Goal: Transaction & Acquisition: Purchase product/service

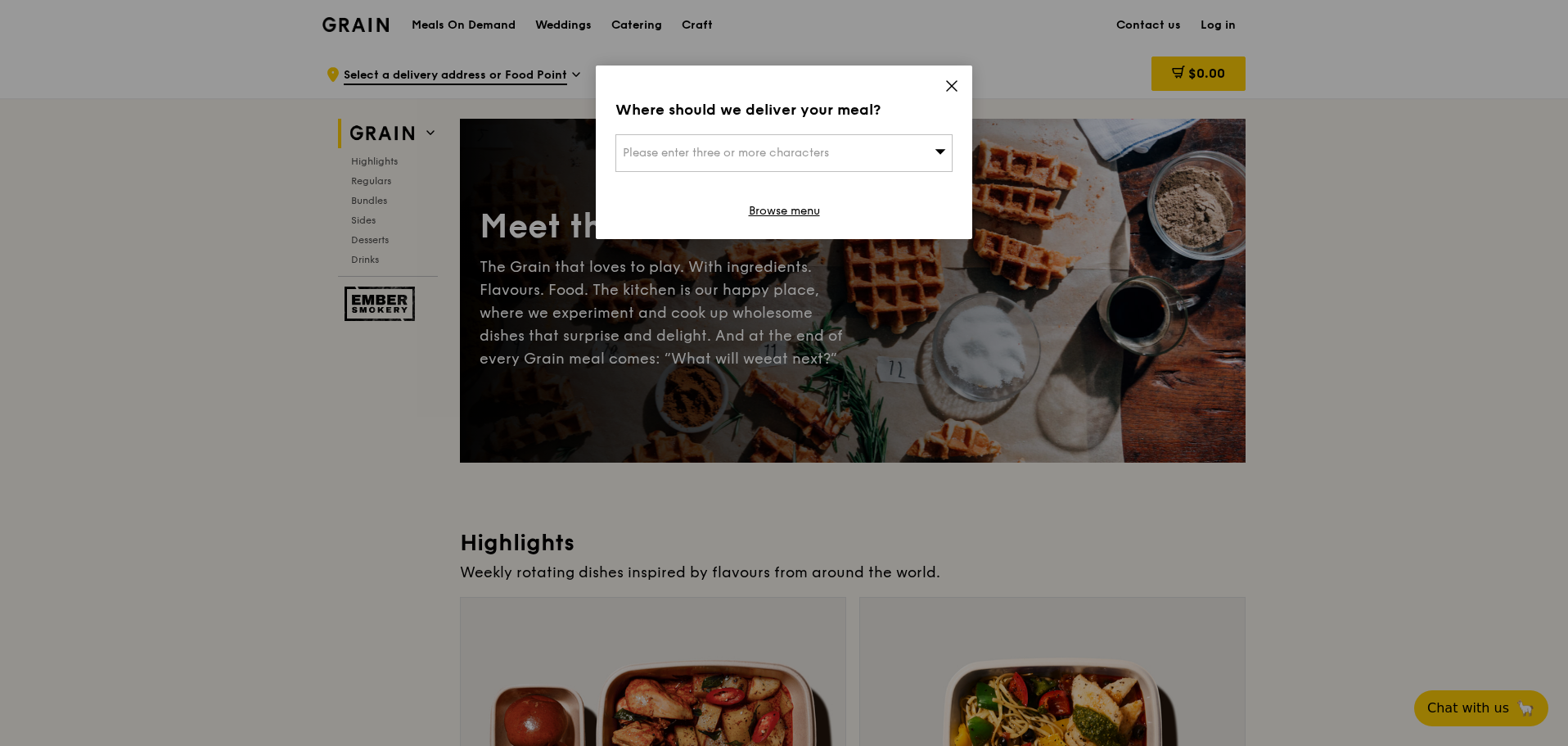
click at [944, 82] on div "Where should we deliver your meal? Please enter three or more characters Browse…" at bounding box center [784, 152] width 376 height 174
click at [951, 82] on icon at bounding box center [952, 86] width 15 height 15
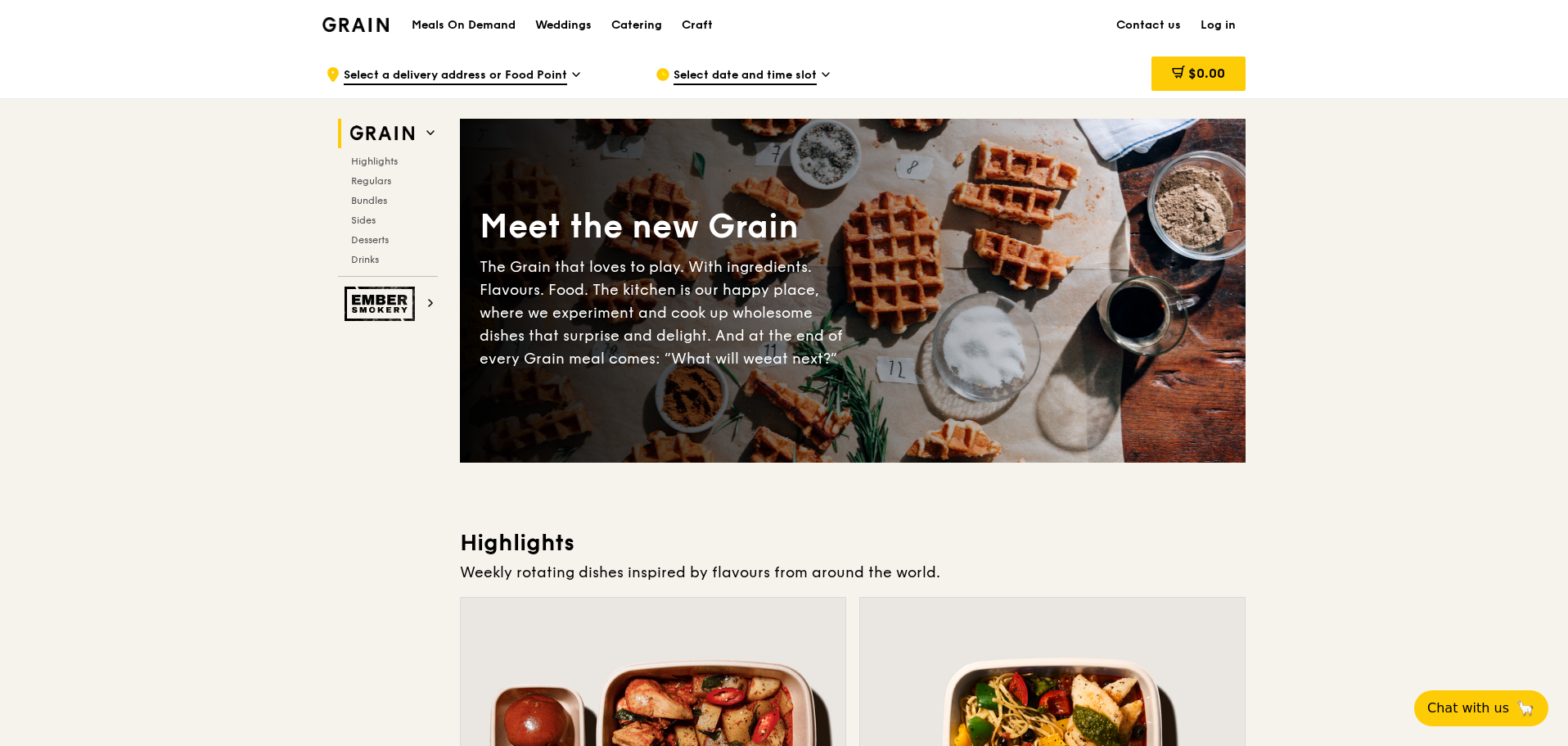
click at [1207, 22] on link "Log in" at bounding box center [1218, 26] width 55 height 49
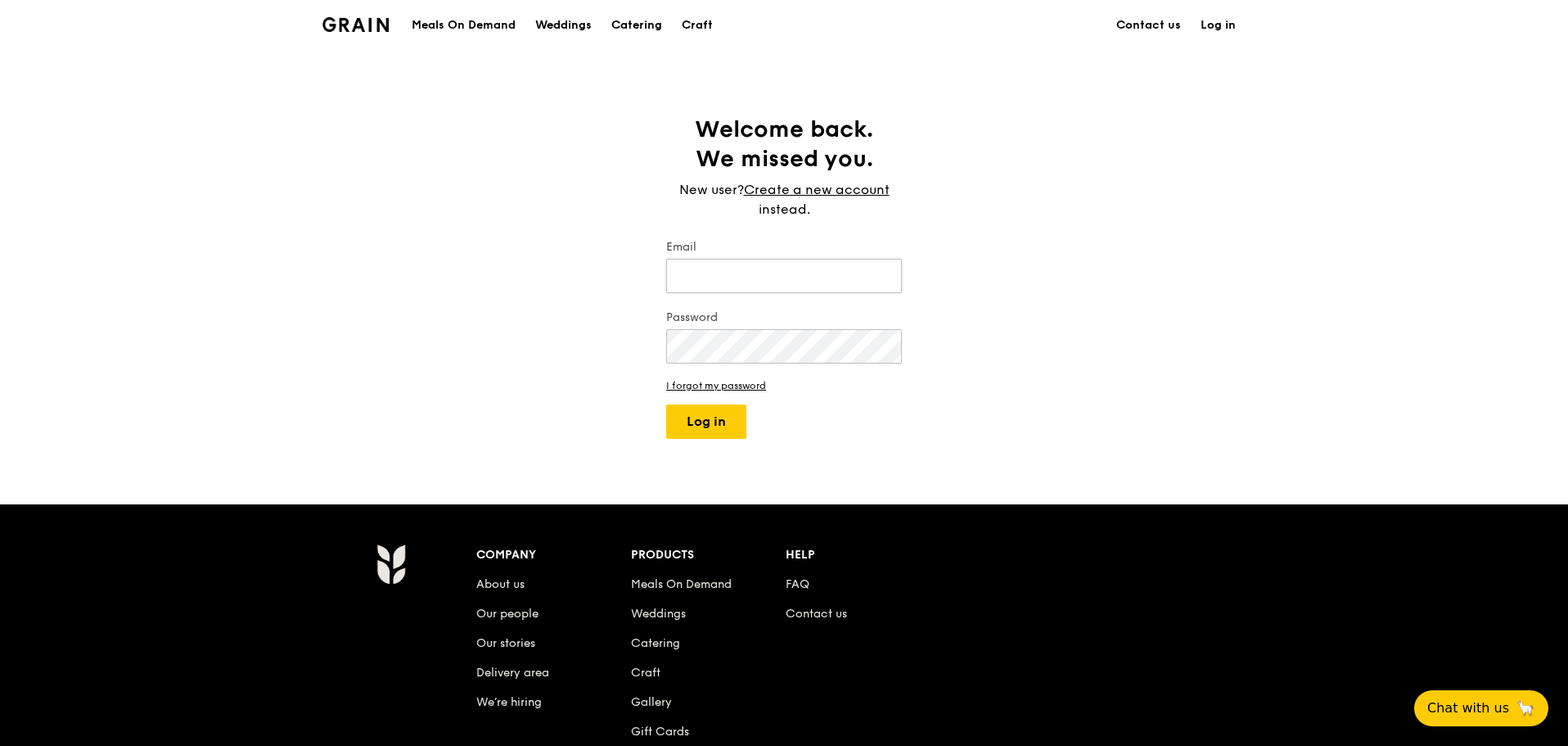
type input "[PERSON_NAME][EMAIL_ADDRESS][PERSON_NAME][DOMAIN_NAME]"
click at [821, 285] on input "[PERSON_NAME][EMAIL_ADDRESS][PERSON_NAME][DOMAIN_NAME]" at bounding box center [784, 276] width 235 height 34
click at [714, 422] on button "Log in" at bounding box center [706, 422] width 80 height 34
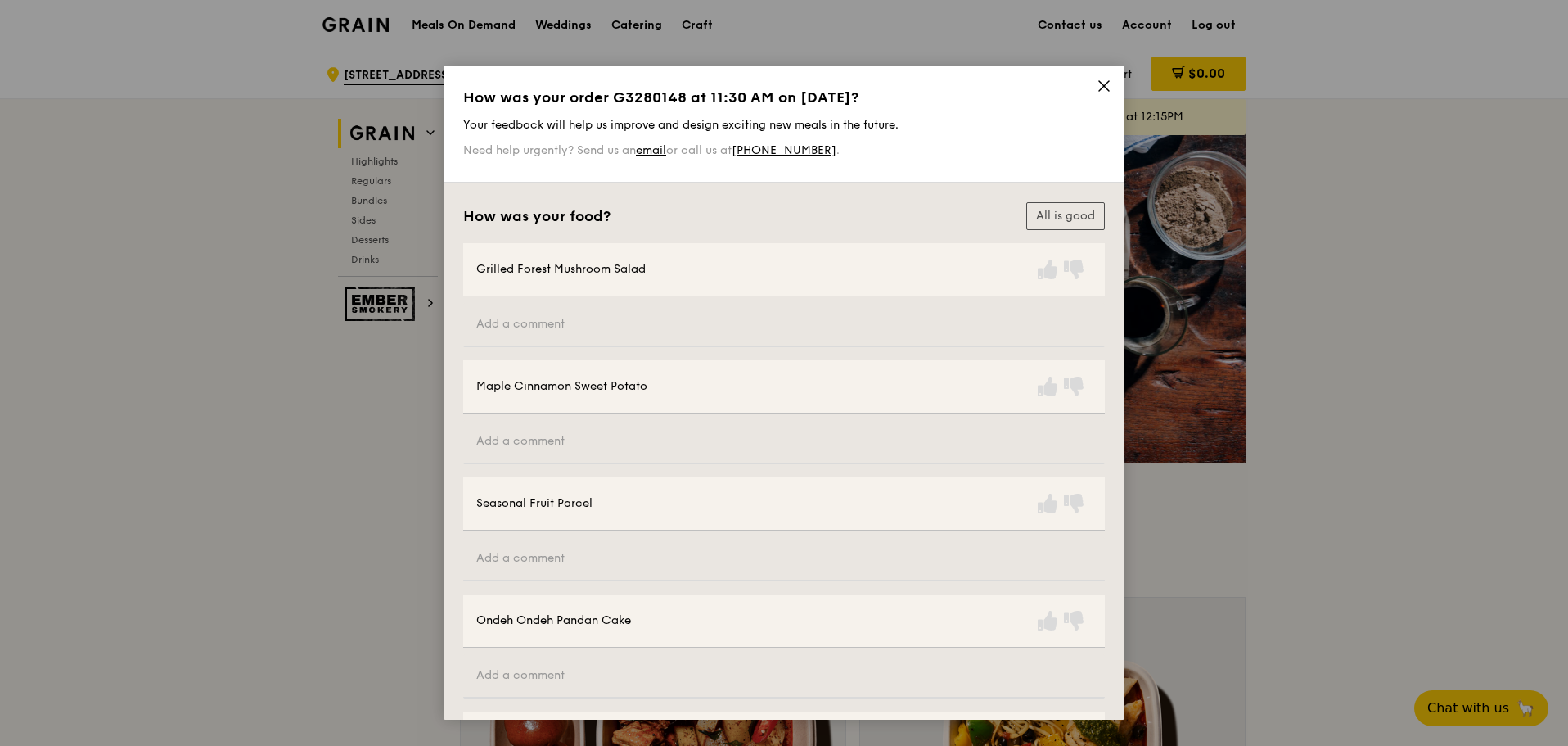
click at [1099, 77] on div "How was your order G3280148 at 11:30 AM on [DATE]? Your feedback will help us i…" at bounding box center [784, 124] width 681 height 117
click at [1100, 86] on icon at bounding box center [1104, 86] width 15 height 15
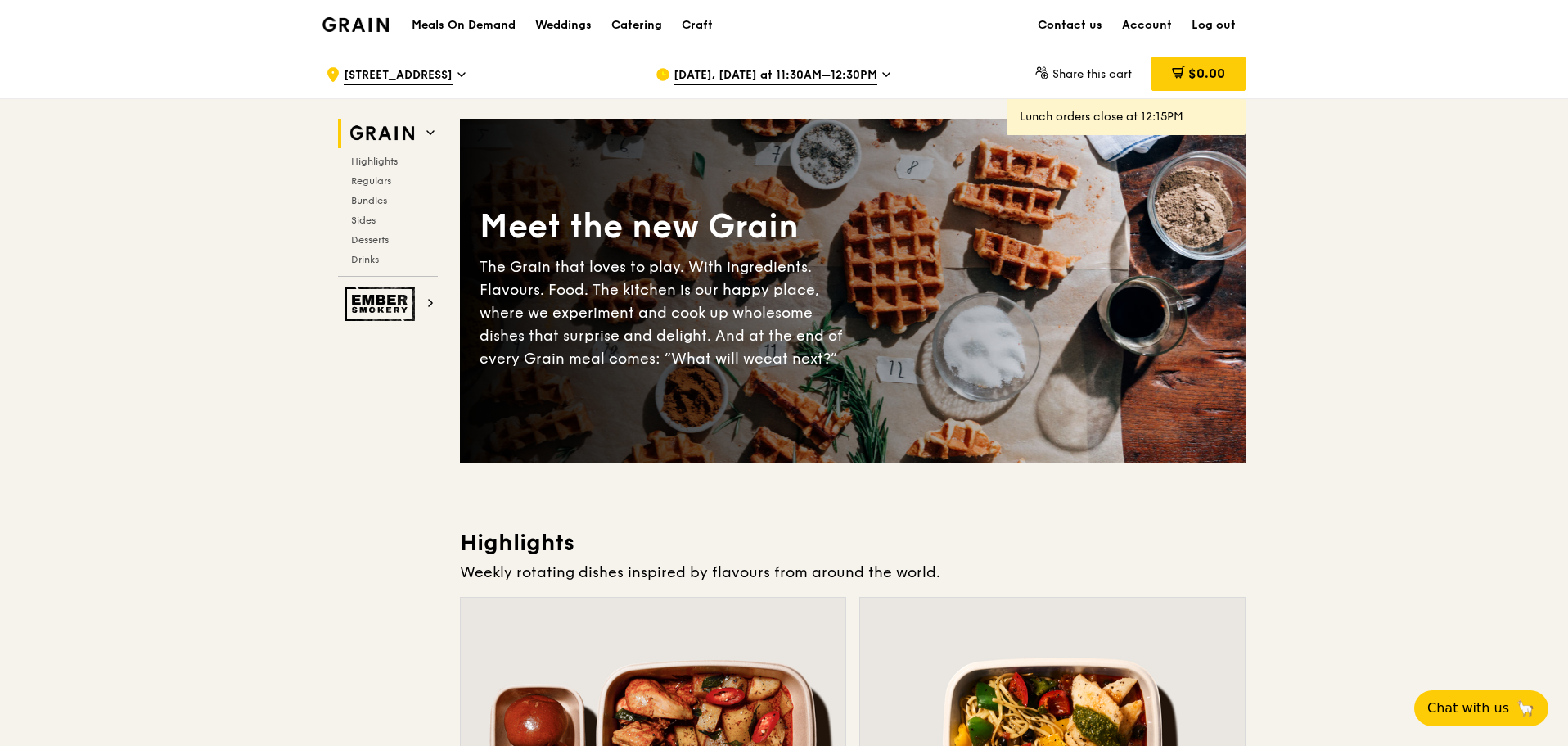
click at [867, 72] on div "[DATE], [DATE] at 11:30AM–12:30PM" at bounding box center [806, 75] width 303 height 49
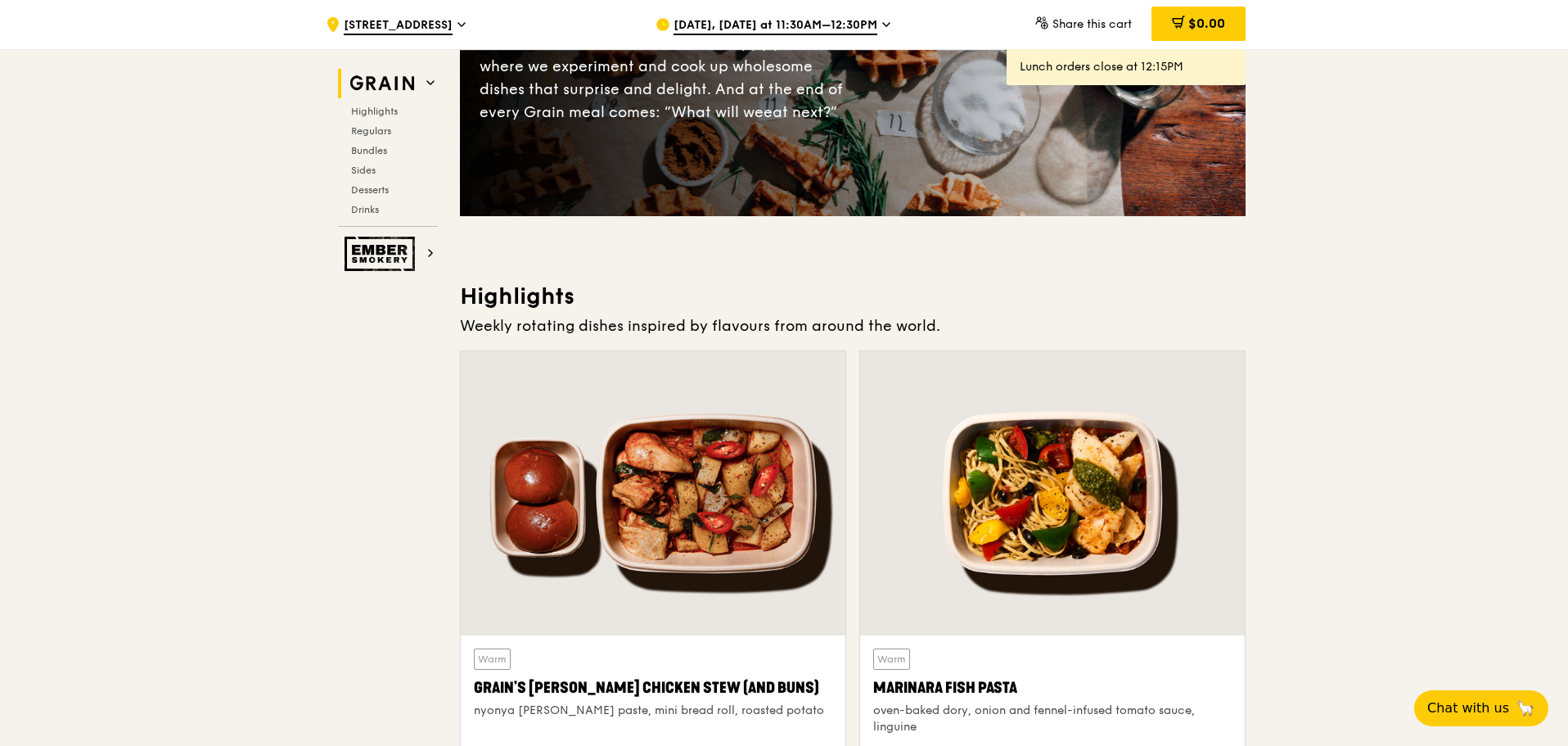
scroll to position [409, 0]
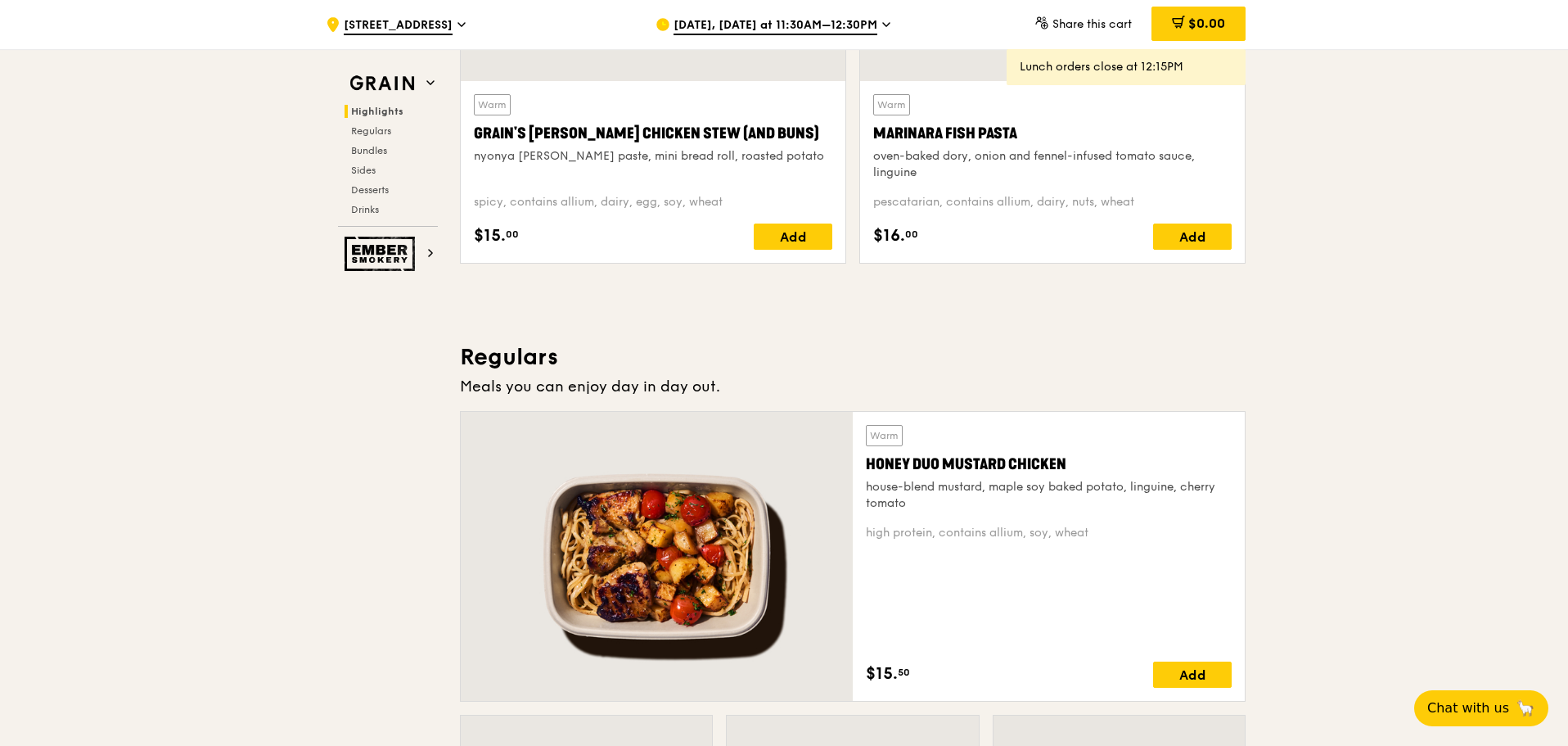
scroll to position [557, 0]
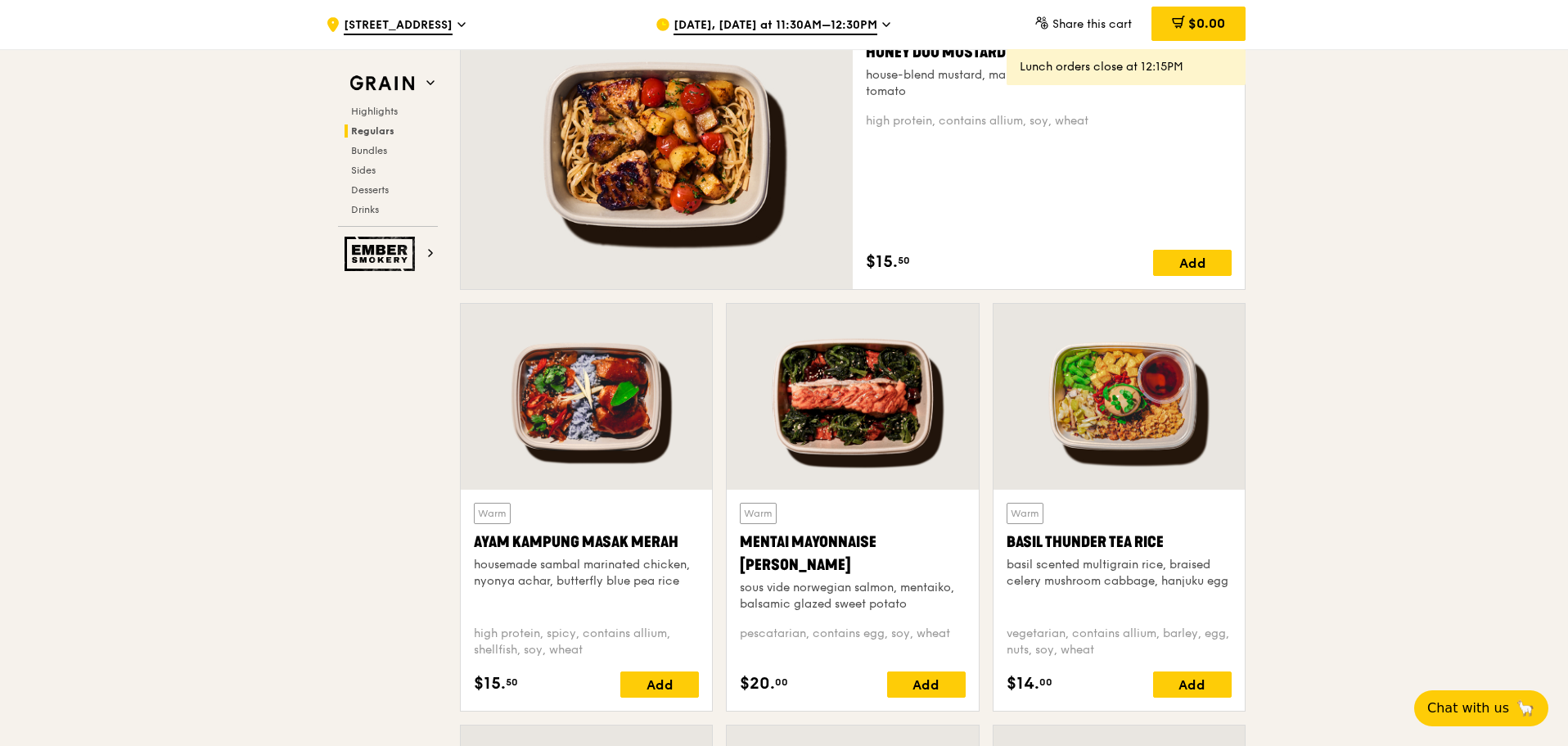
scroll to position [1130, 0]
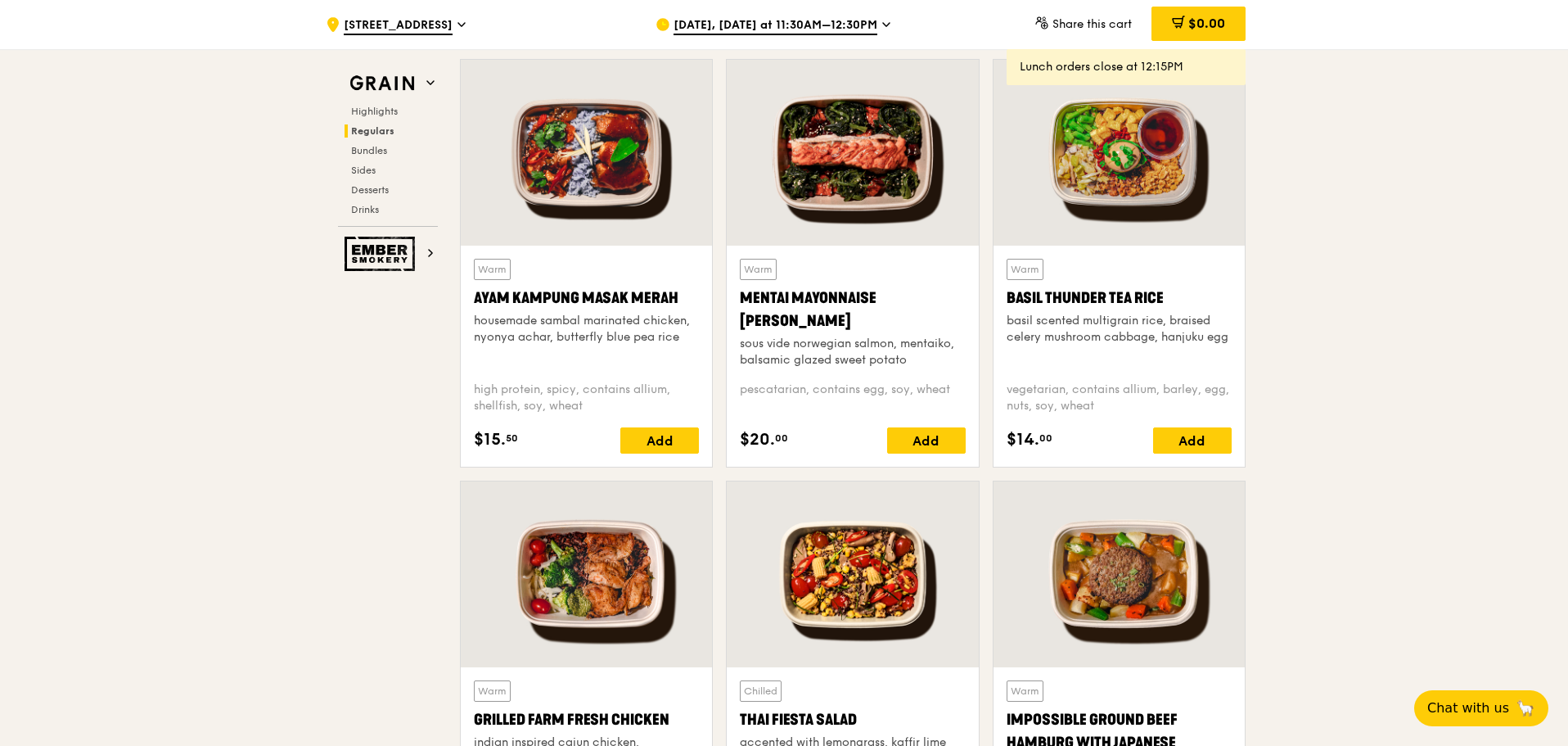
scroll to position [1457, 0]
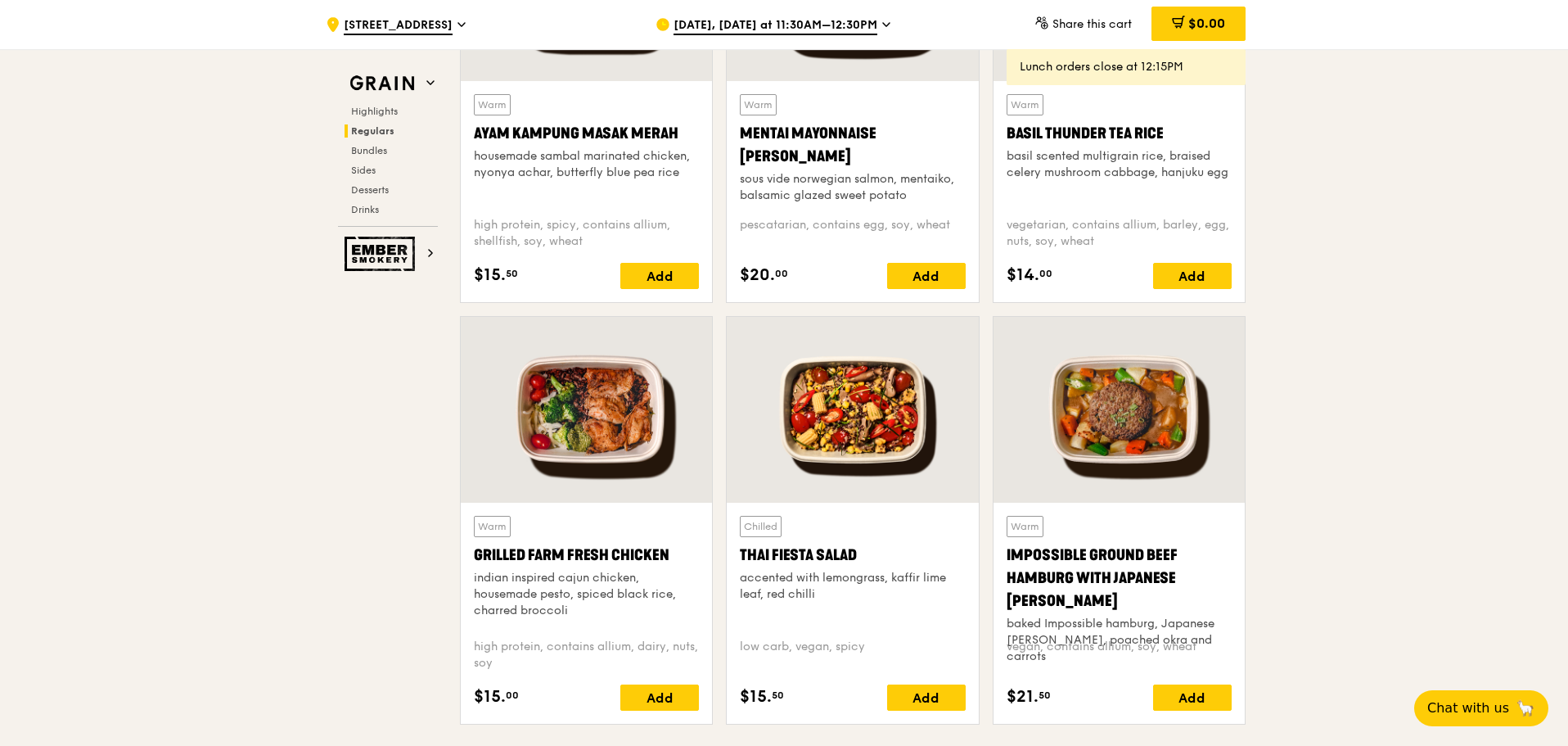
scroll to position [1621, 0]
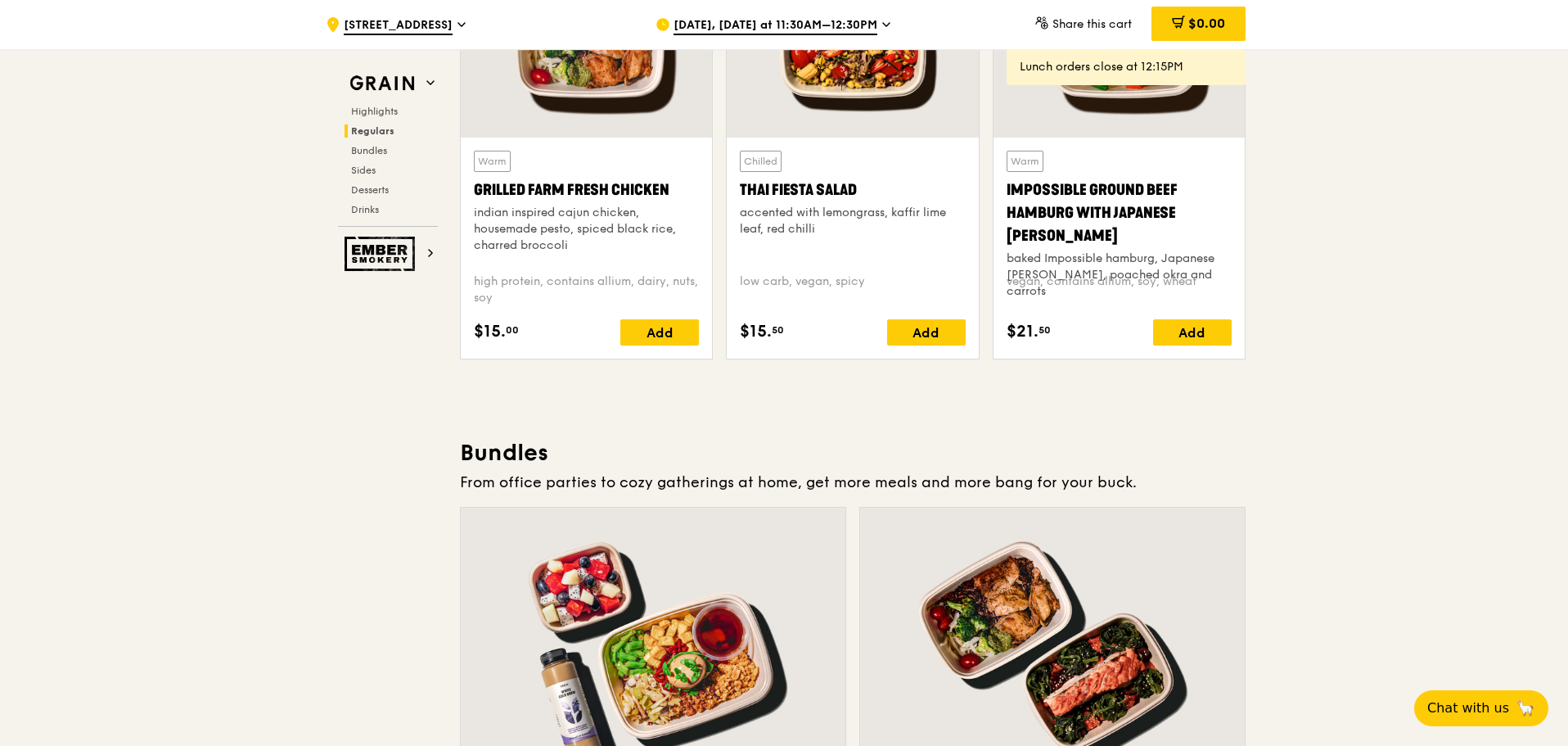
scroll to position [1866, 0]
